Goal: Task Accomplishment & Management: Use online tool/utility

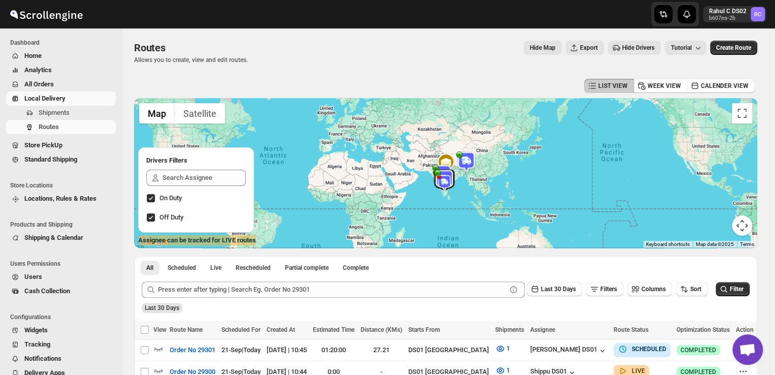
click at [81, 112] on span "Shipments" at bounding box center [76, 113] width 75 height 10
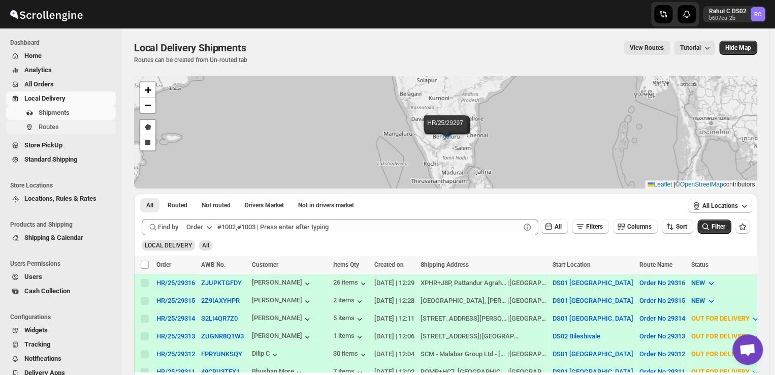
click at [57, 129] on span "Routes" at bounding box center [49, 127] width 20 height 8
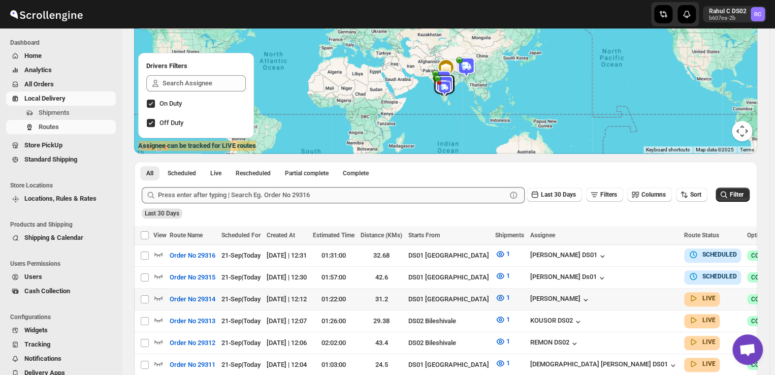
scroll to position [95, 0]
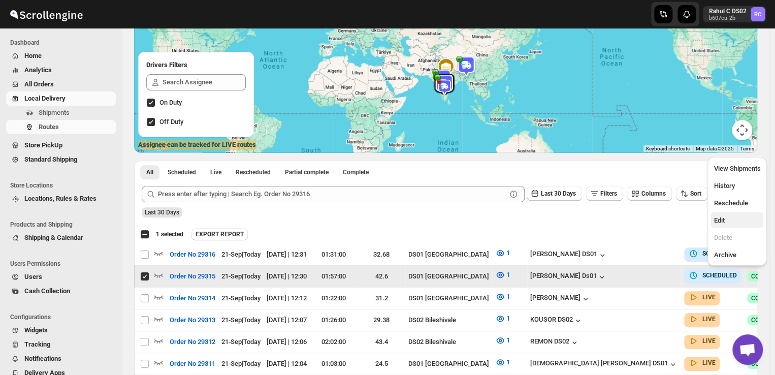
click at [720, 221] on span "Edit" at bounding box center [718, 220] width 11 height 8
checkbox input "false"
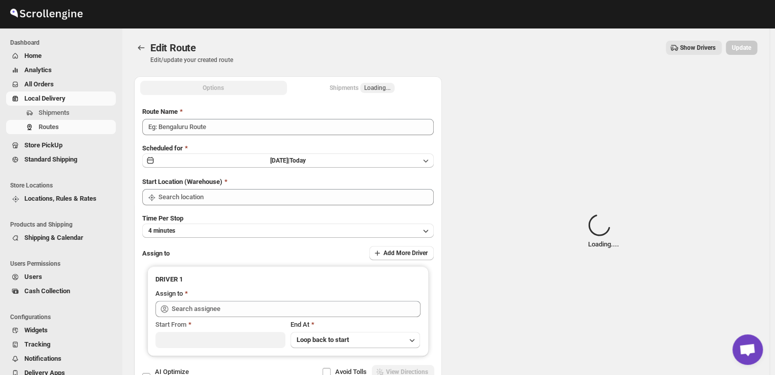
type input "Order No 29315"
type input "DS01 [GEOGRAPHIC_DATA]"
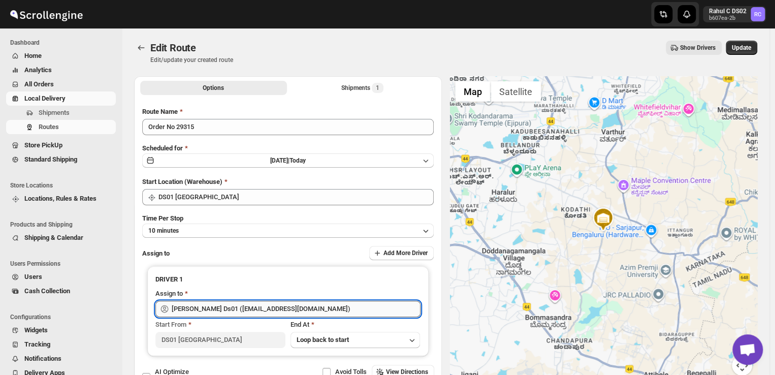
click at [313, 307] on input "[PERSON_NAME] Ds01 ([EMAIL_ADDRESS][DOMAIN_NAME])" at bounding box center [296, 309] width 249 height 16
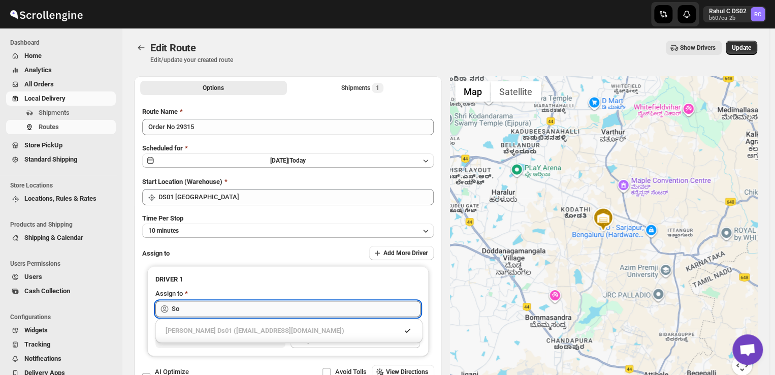
type input "S"
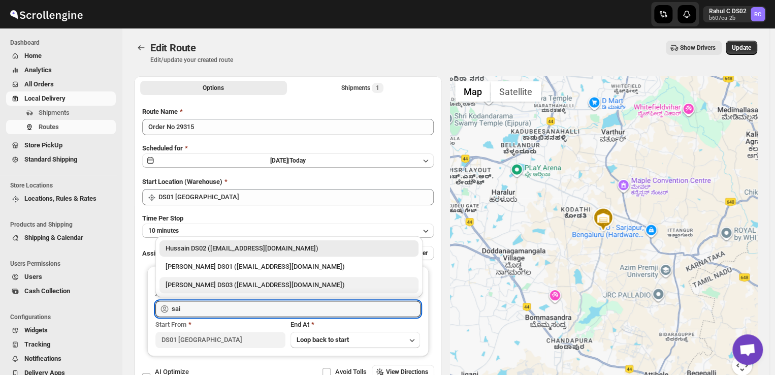
click at [215, 285] on div "[PERSON_NAME] DS03 ([EMAIL_ADDRESS][DOMAIN_NAME])" at bounding box center [288, 285] width 247 height 10
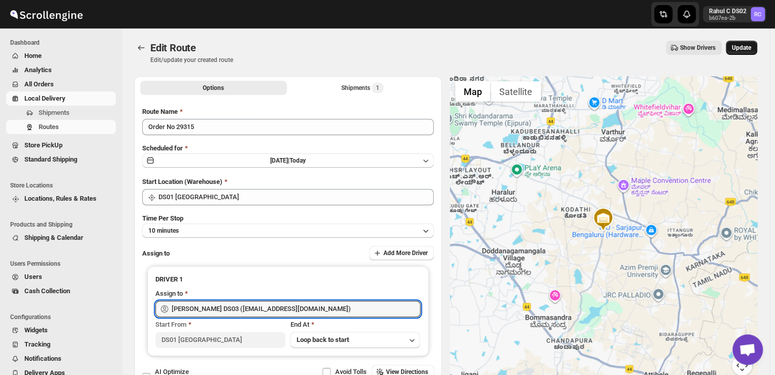
type input "[PERSON_NAME] DS03 ([EMAIL_ADDRESS][DOMAIN_NAME])"
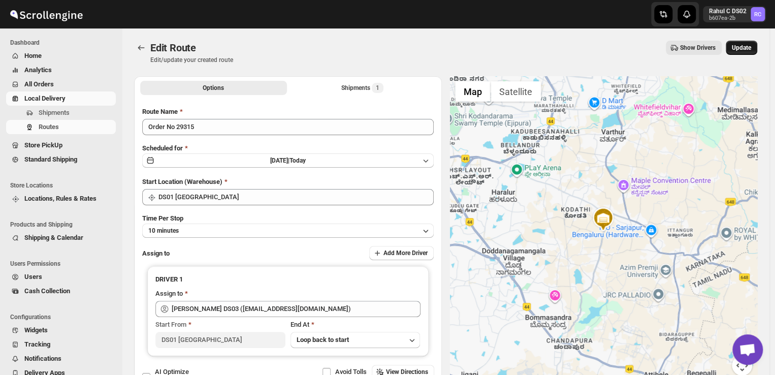
click at [745, 44] on span "Update" at bounding box center [740, 48] width 19 height 8
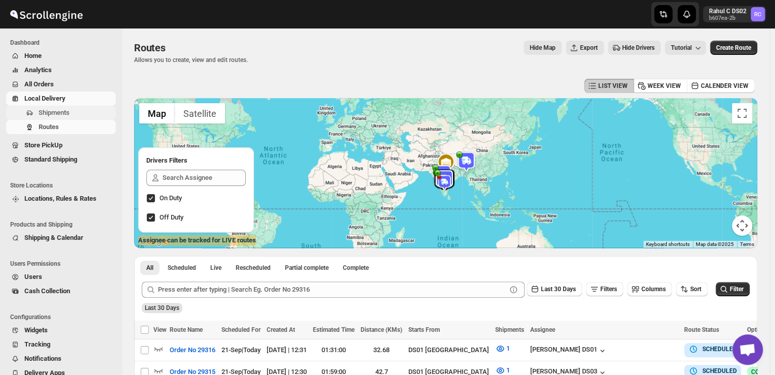
click at [79, 113] on span "Shipments" at bounding box center [76, 113] width 75 height 10
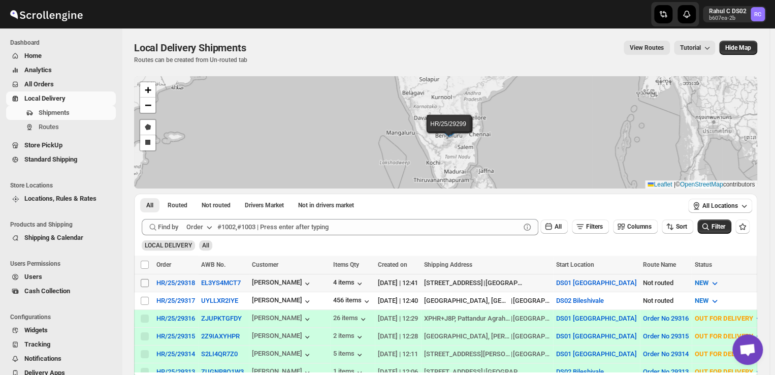
click at [144, 282] on input "Select shipment" at bounding box center [145, 283] width 8 height 8
checkbox input "true"
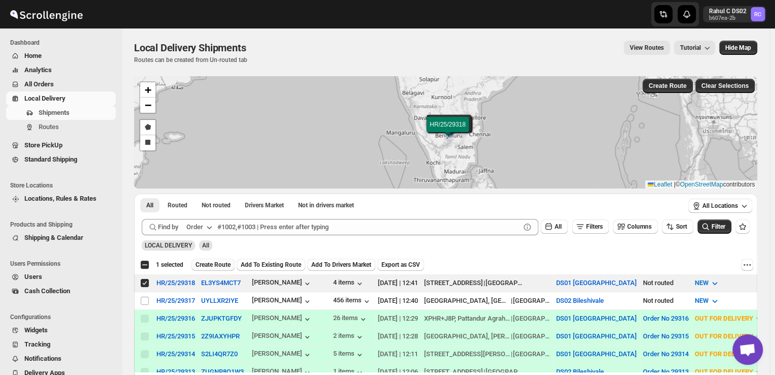
click at [220, 264] on span "Create Route" at bounding box center [212, 264] width 35 height 8
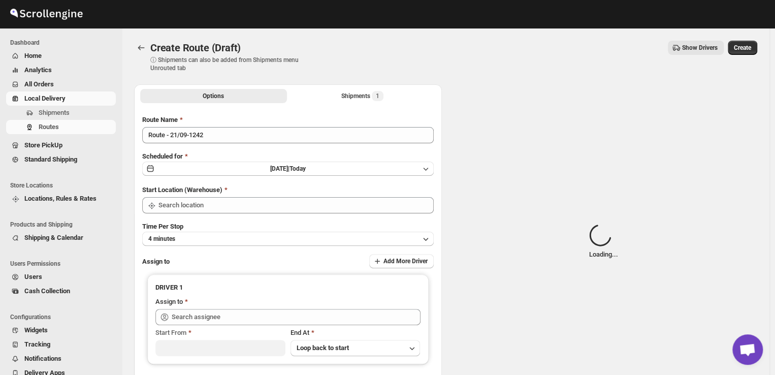
type input "DS01 [GEOGRAPHIC_DATA]"
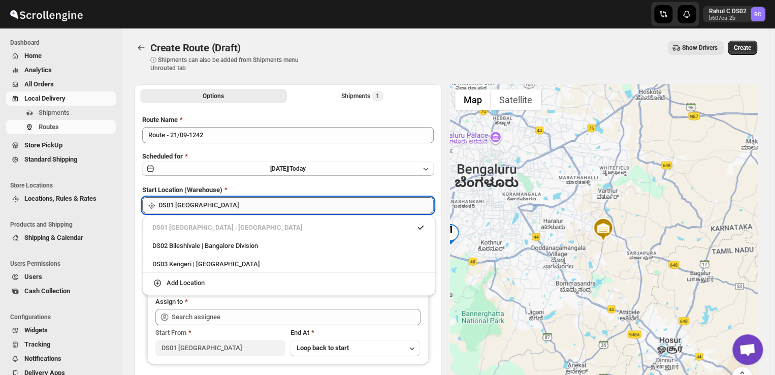
click at [220, 204] on input "DS01 [GEOGRAPHIC_DATA]" at bounding box center [295, 205] width 275 height 16
click at [193, 265] on div "DS03 Kengeri | [GEOGRAPHIC_DATA]" at bounding box center [288, 264] width 273 height 10
type input "DS03 Kengeri"
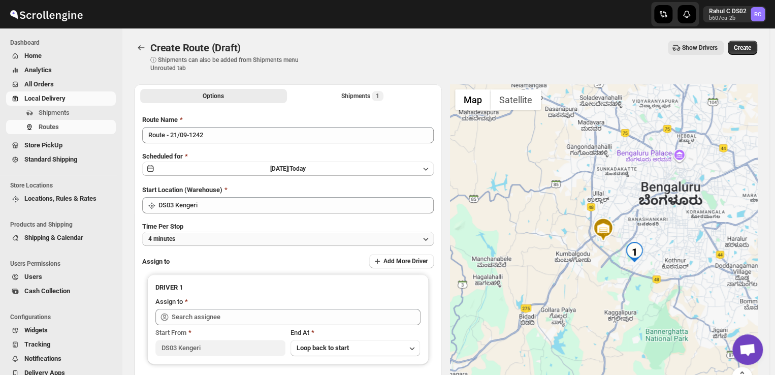
click at [201, 238] on button "4 minutes" at bounding box center [287, 238] width 291 height 14
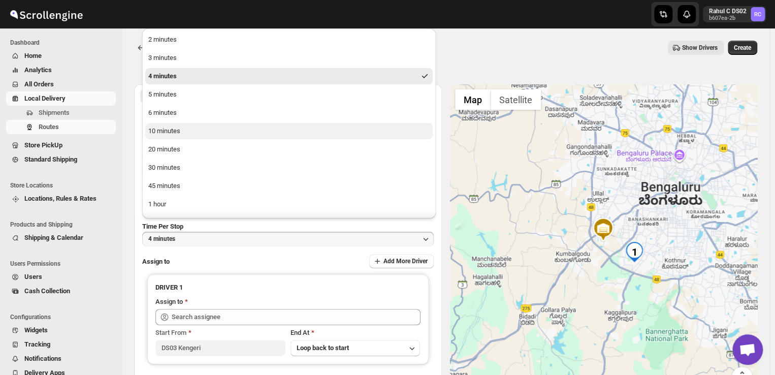
click at [180, 134] on div "10 minutes" at bounding box center [164, 131] width 32 height 10
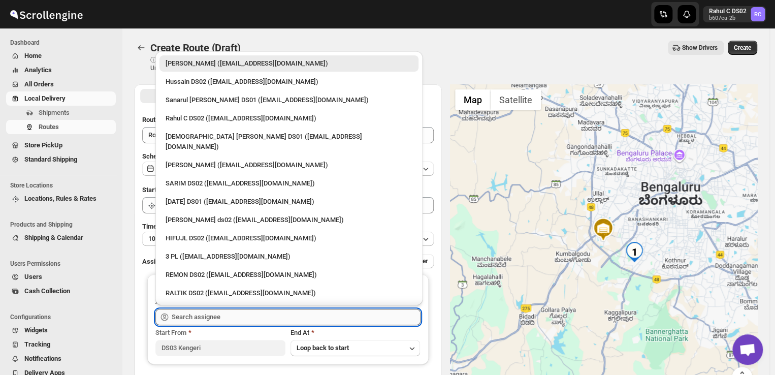
click at [227, 313] on input "text" at bounding box center [296, 317] width 249 height 16
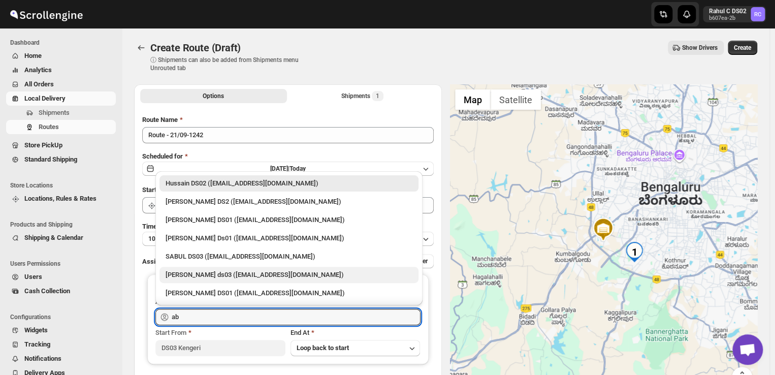
click at [206, 275] on div "[PERSON_NAME] ds03 ([EMAIL_ADDRESS][DOMAIN_NAME])" at bounding box center [288, 275] width 247 height 10
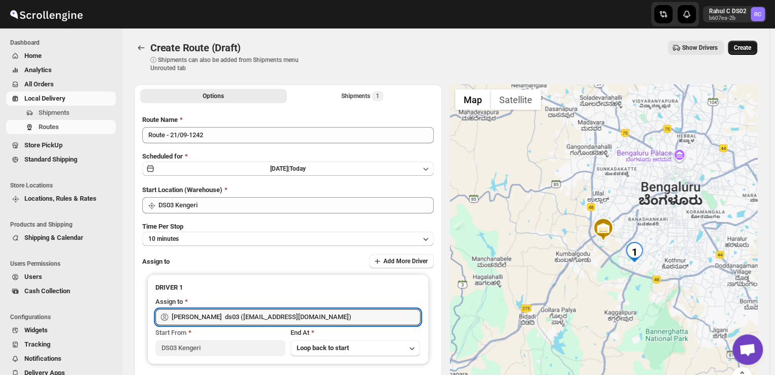
type input "[PERSON_NAME] ds03 ([EMAIL_ADDRESS][DOMAIN_NAME])"
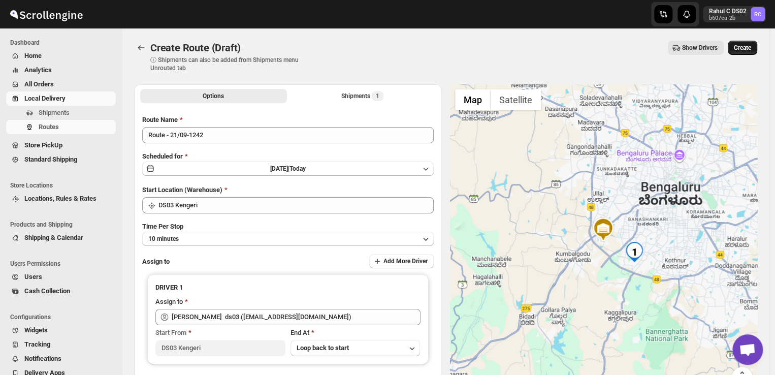
click at [751, 49] on span "Create" at bounding box center [742, 48] width 17 height 8
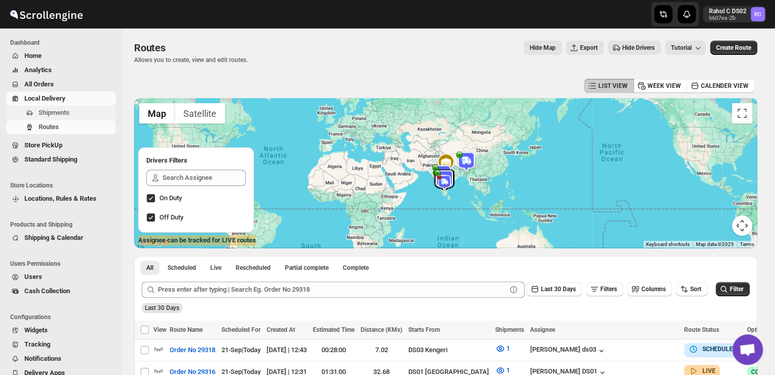
click at [78, 112] on span "Shipments" at bounding box center [76, 113] width 75 height 10
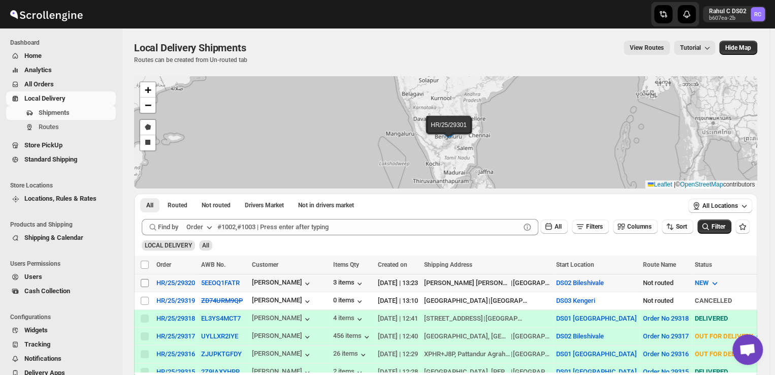
click at [144, 282] on input "Select shipment" at bounding box center [145, 283] width 8 height 8
checkbox input "true"
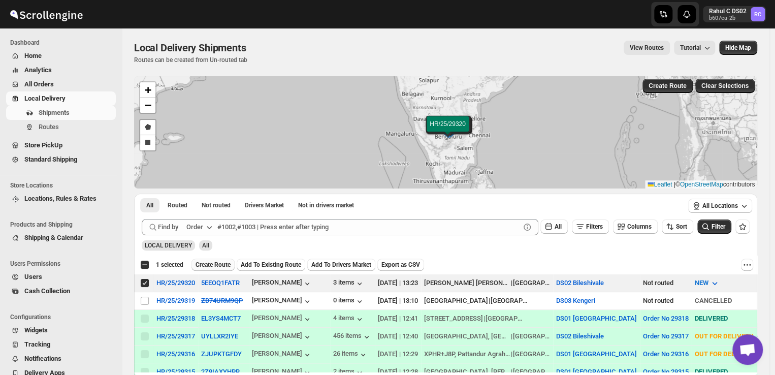
click at [211, 262] on span "Create Route" at bounding box center [212, 264] width 35 height 8
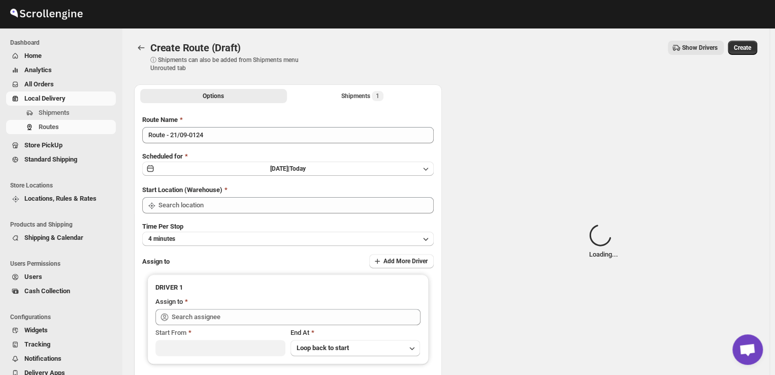
type input "DS02 Bileshivale"
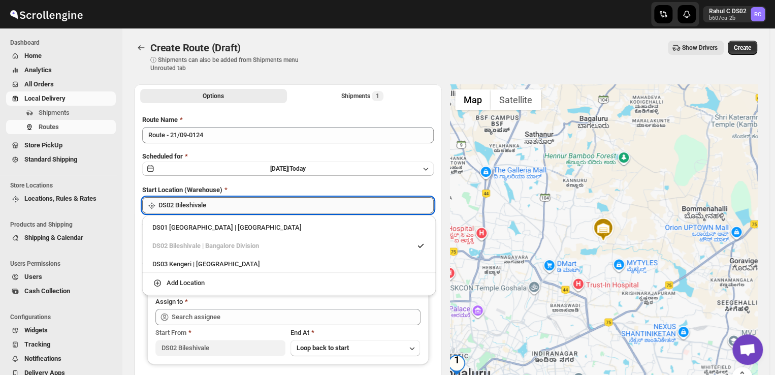
click at [231, 203] on input "DS02 Bileshivale" at bounding box center [295, 205] width 275 height 16
click at [185, 269] on div "DS03 Kengeri | [GEOGRAPHIC_DATA]" at bounding box center [288, 264] width 273 height 10
type input "DS03 Kengeri"
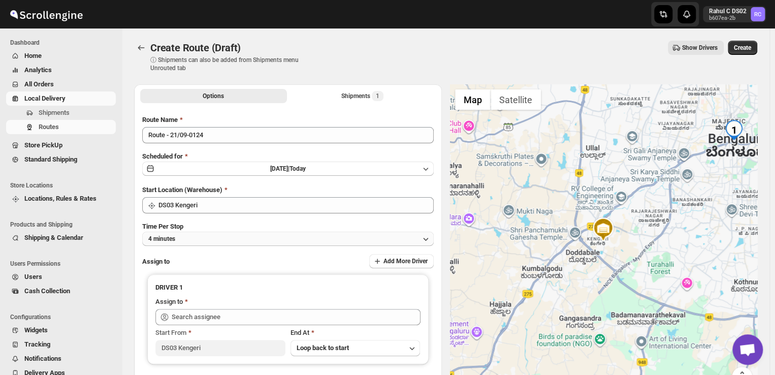
click at [216, 238] on button "4 minutes" at bounding box center [287, 238] width 291 height 14
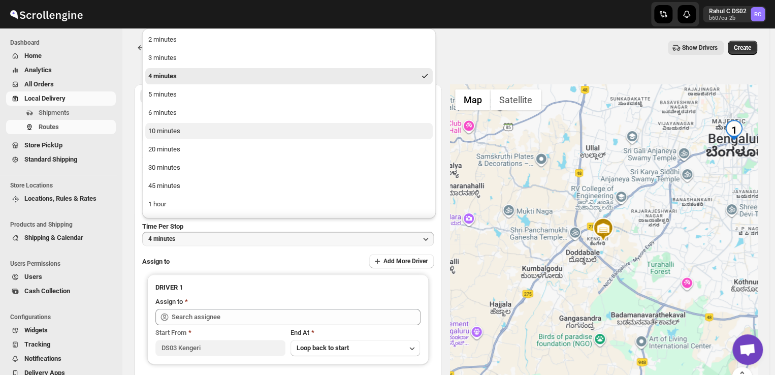
click at [180, 131] on div "10 minutes" at bounding box center [164, 131] width 32 height 10
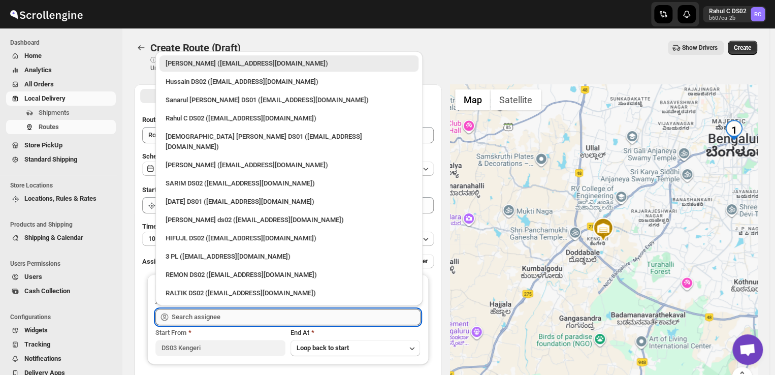
click at [238, 317] on input "text" at bounding box center [296, 317] width 249 height 16
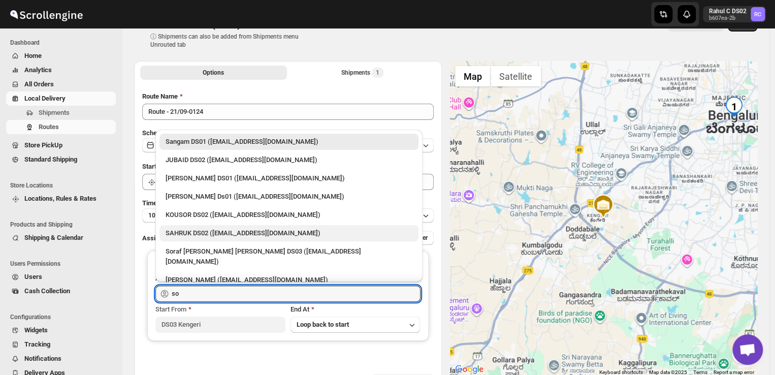
scroll to position [20, 0]
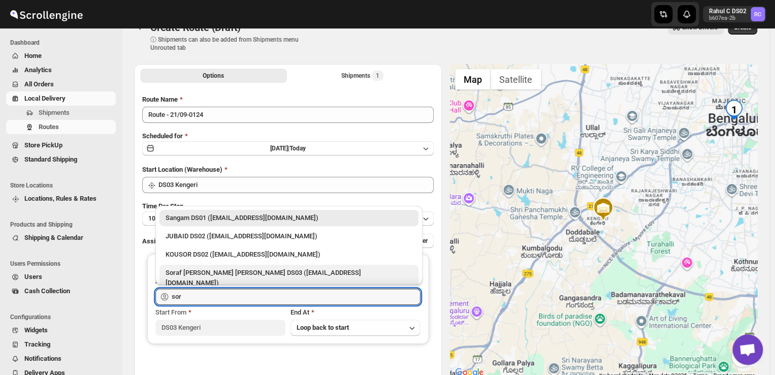
click at [219, 269] on div "Soraf [PERSON_NAME] [PERSON_NAME] DS03 ([EMAIL_ADDRESS][DOMAIN_NAME])" at bounding box center [288, 278] width 247 height 20
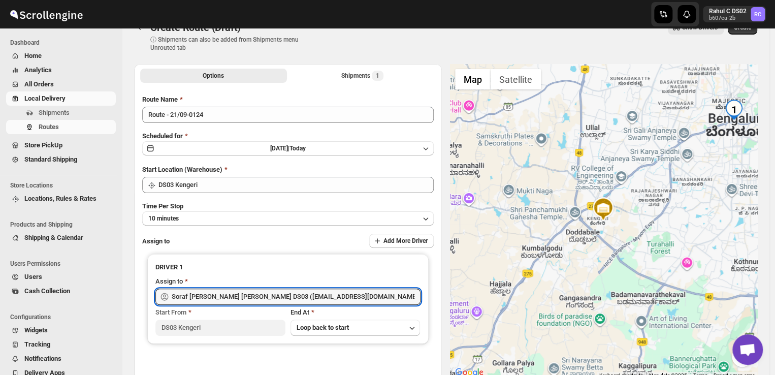
scroll to position [8, 0]
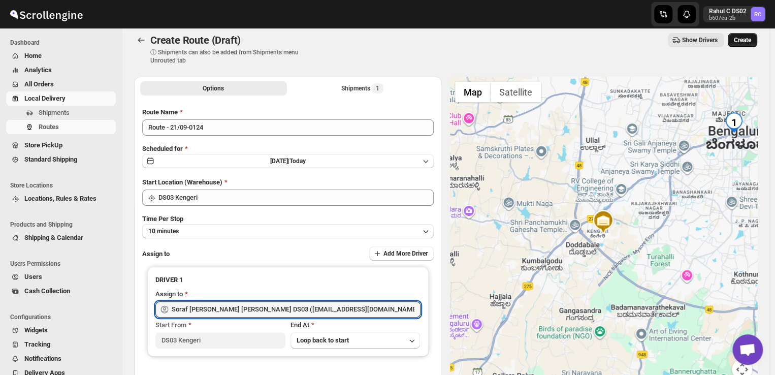
type input "Soraf [PERSON_NAME] [PERSON_NAME] DS03 ([EMAIL_ADDRESS][DOMAIN_NAME])"
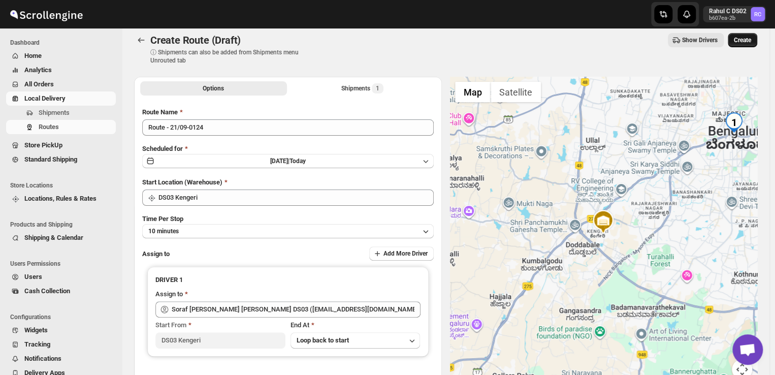
click at [744, 40] on span "Create" at bounding box center [742, 40] width 17 height 8
